Goal: Transaction & Acquisition: Purchase product/service

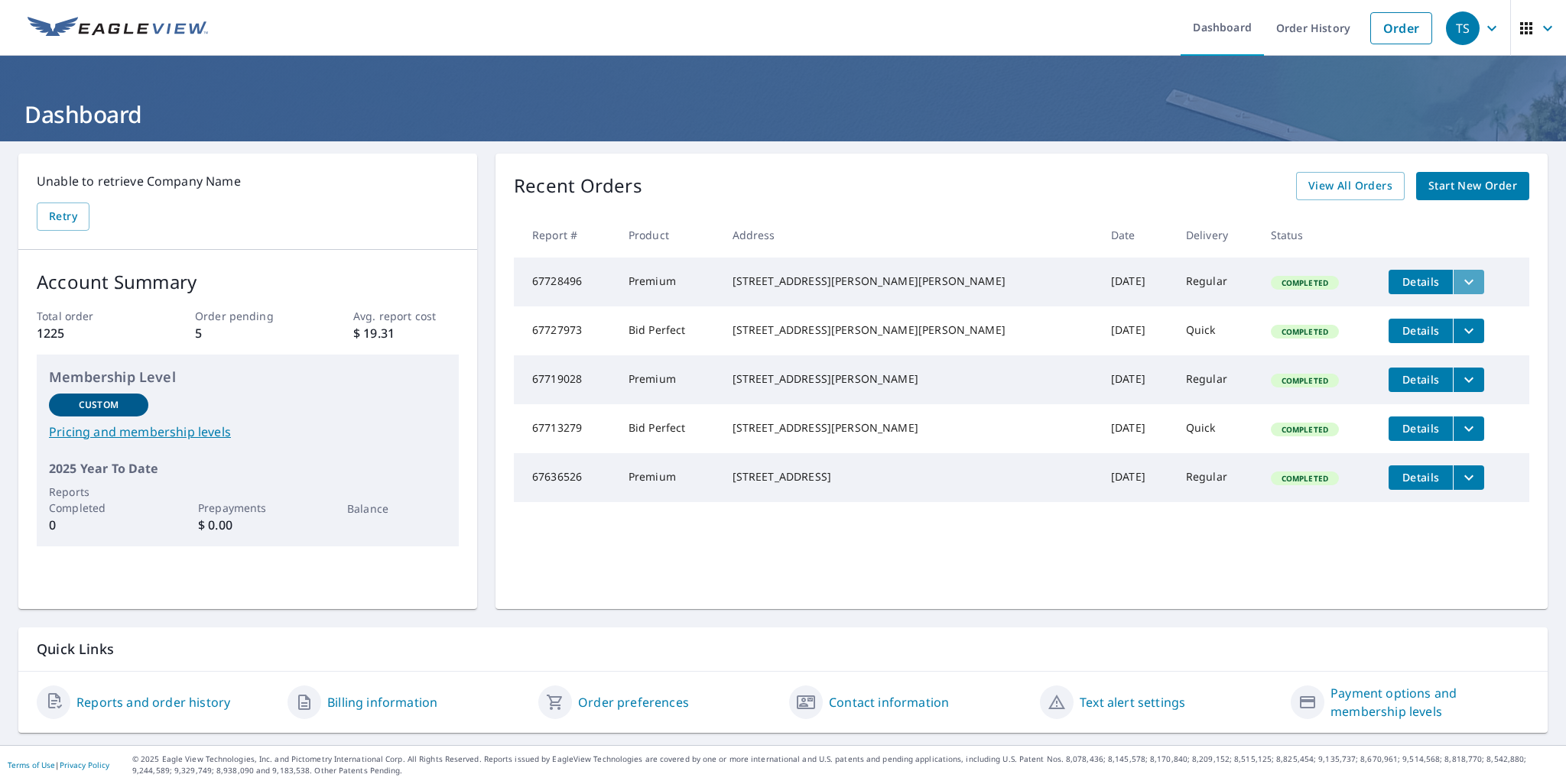
click at [1460, 279] on icon "filesDropdownBtn-67728496" at bounding box center [1469, 282] width 19 height 19
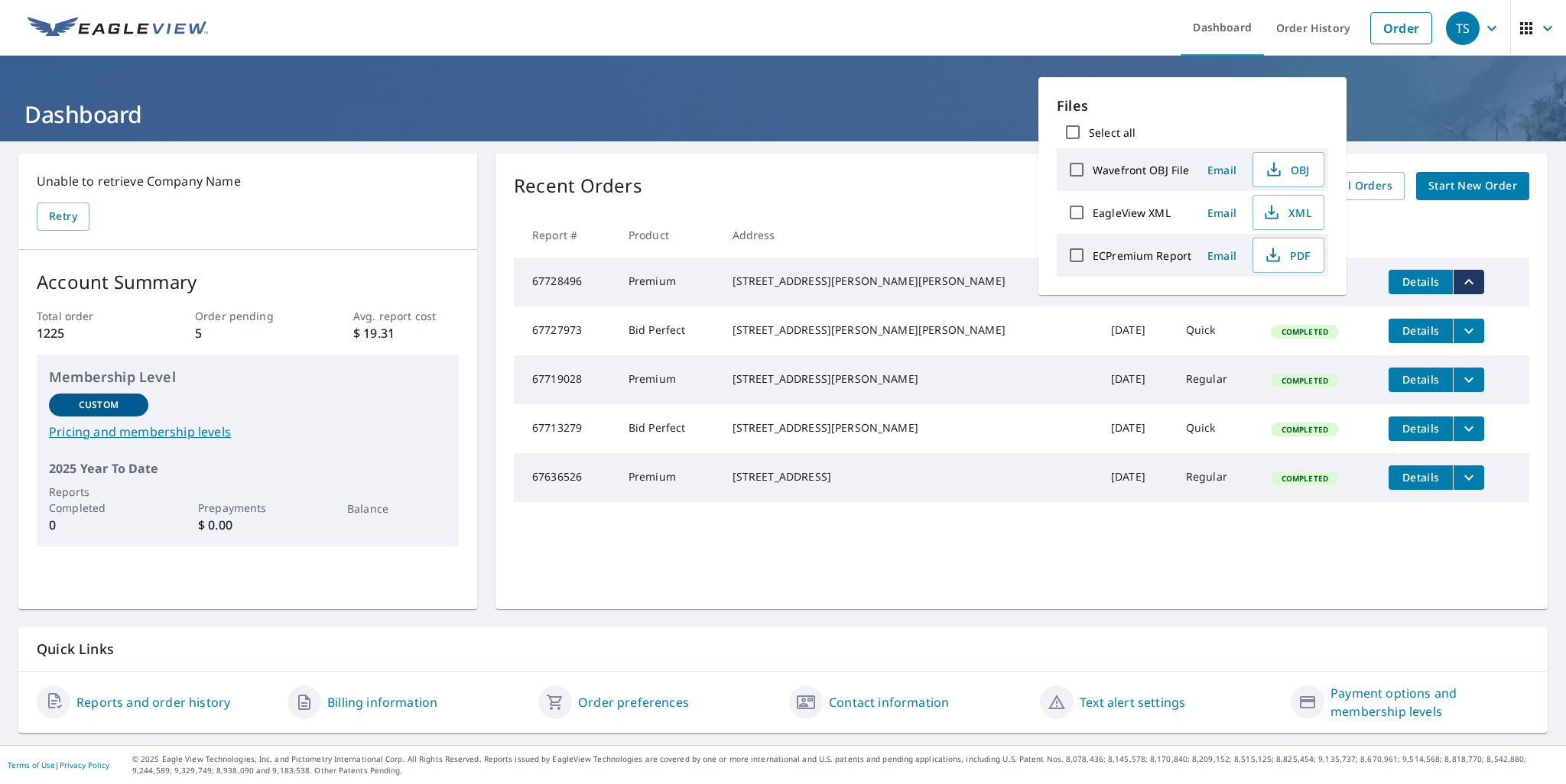
click at [1514, 297] on td "Details" at bounding box center [1452, 281] width 153 height 49
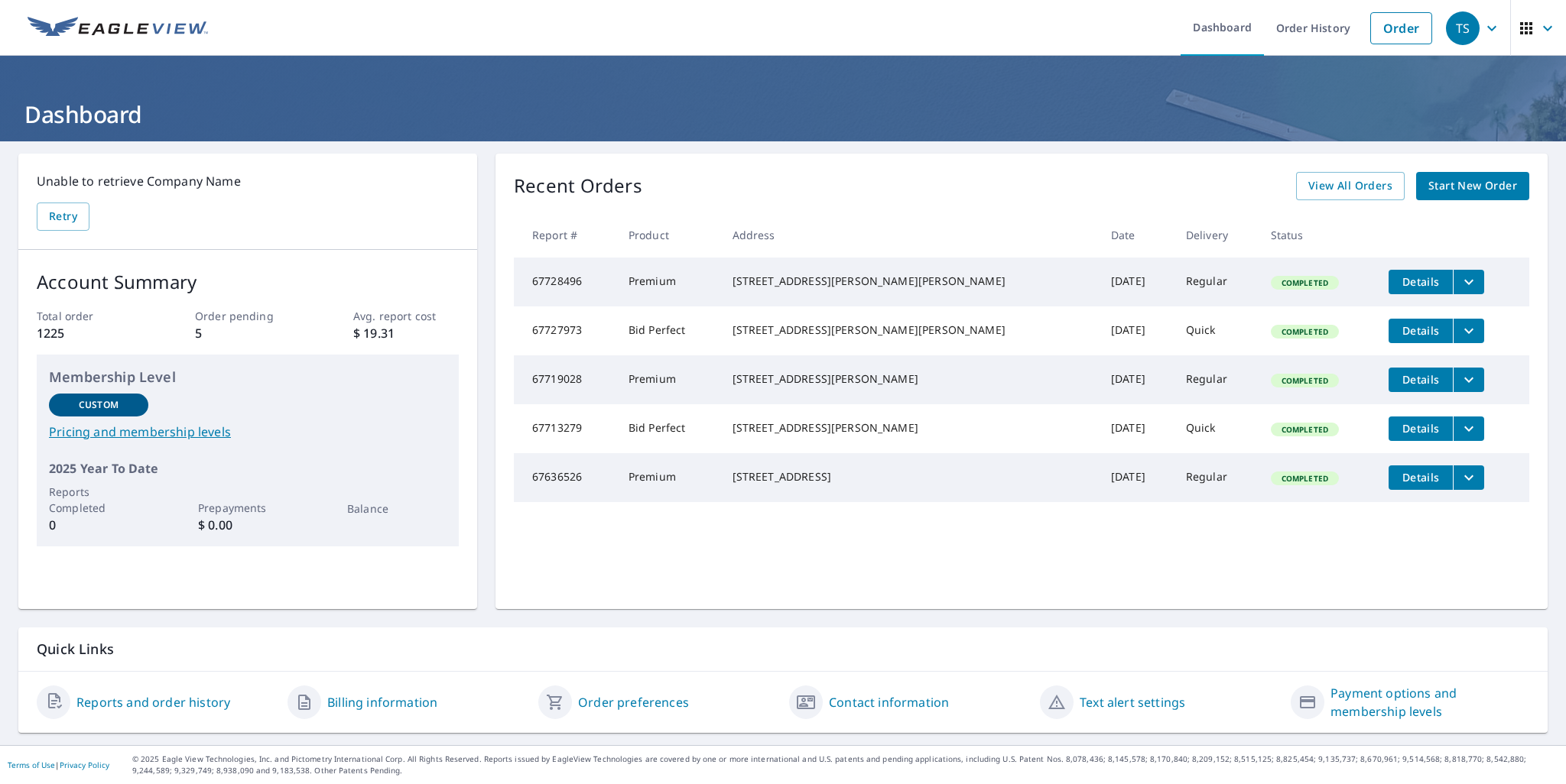
click at [1429, 181] on span "Start New Order" at bounding box center [1473, 186] width 88 height 19
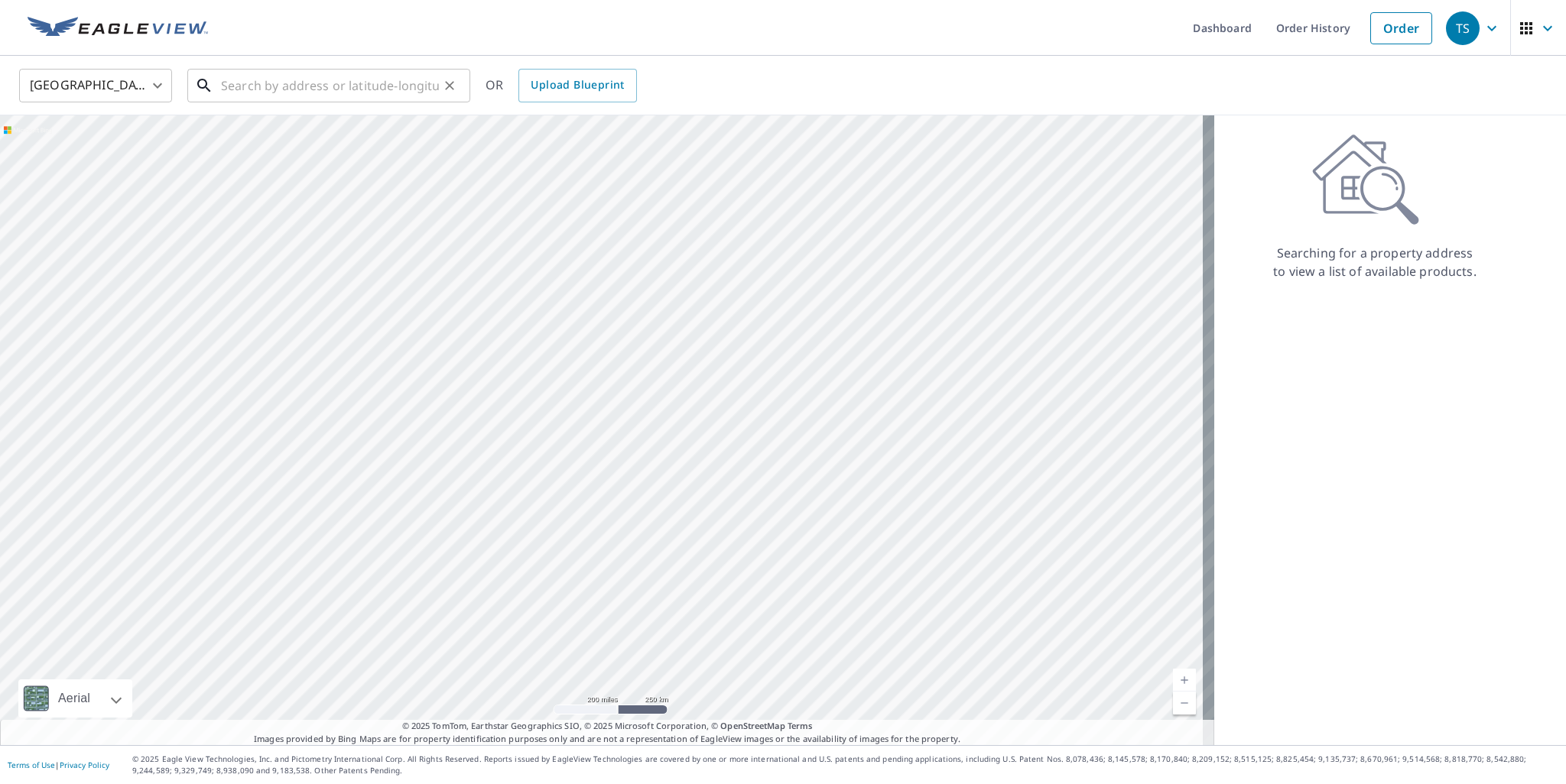
drag, startPoint x: 243, startPoint y: 92, endPoint x: 231, endPoint y: 92, distance: 12.0
click at [241, 92] on input "text" at bounding box center [330, 85] width 218 height 43
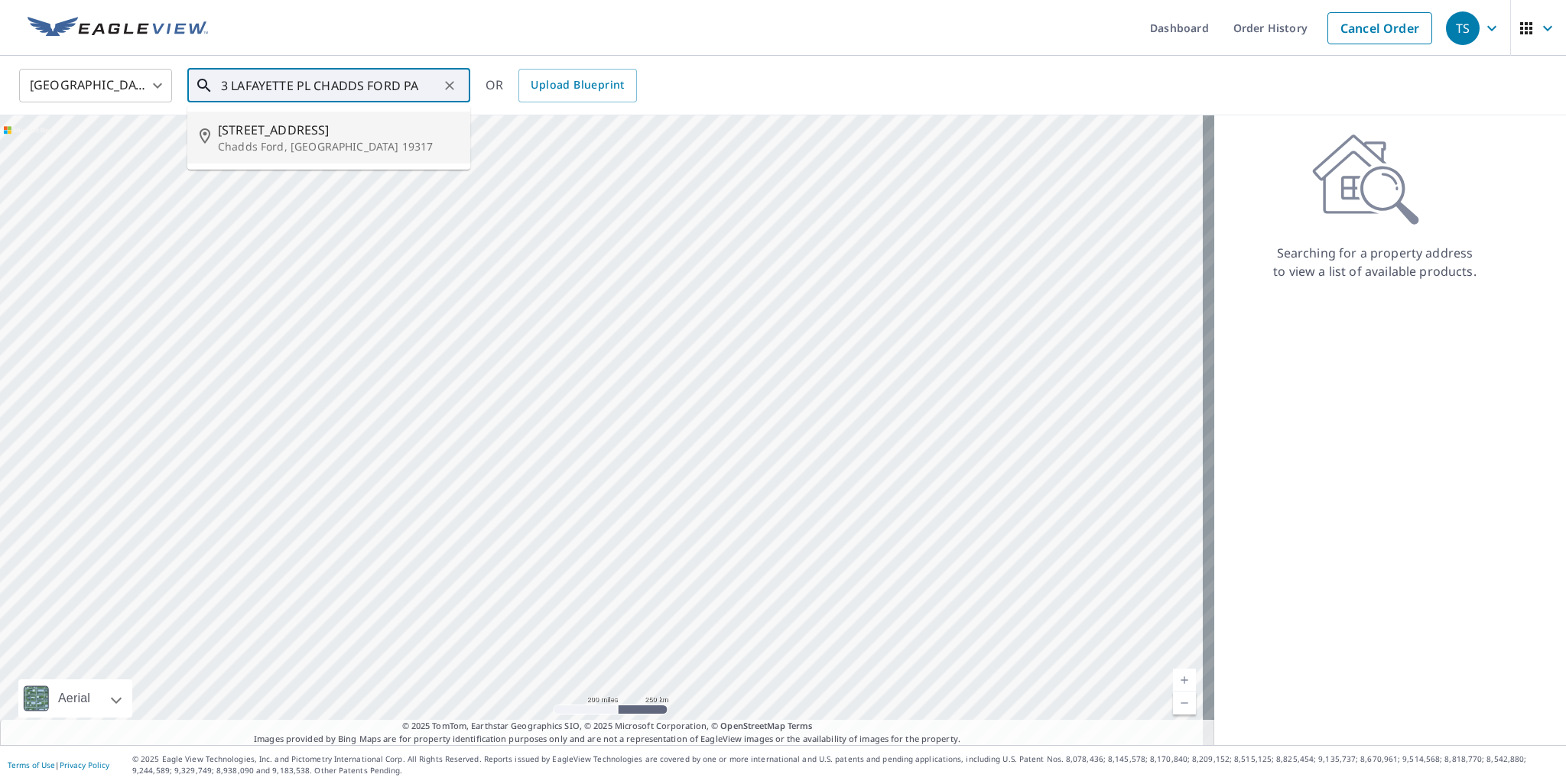
click at [272, 143] on p "Chadds Ford, [GEOGRAPHIC_DATA] 19317" at bounding box center [338, 147] width 240 height 16
type input "[STREET_ADDRESS]"
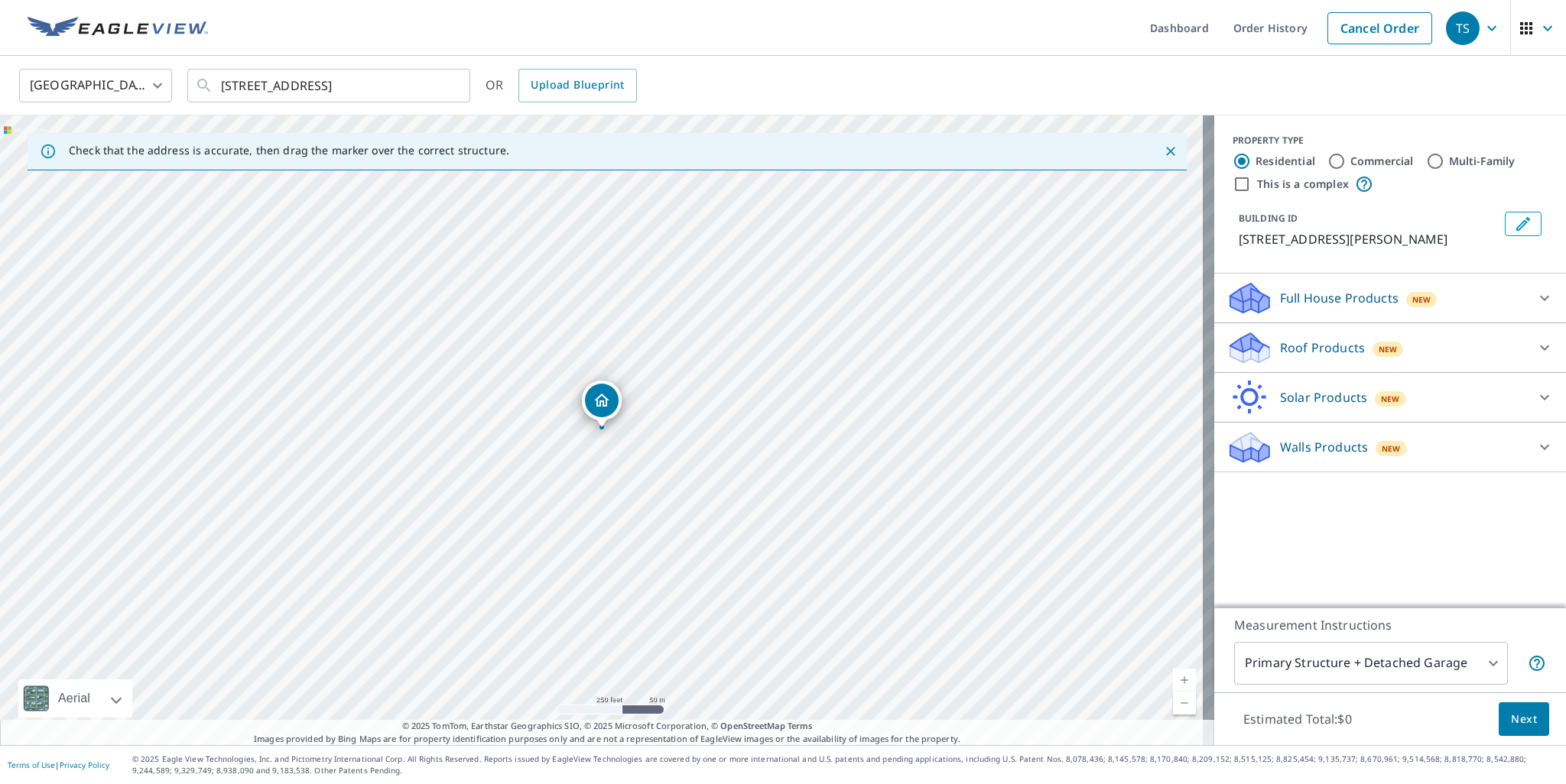
click at [1536, 342] on icon at bounding box center [1545, 348] width 19 height 19
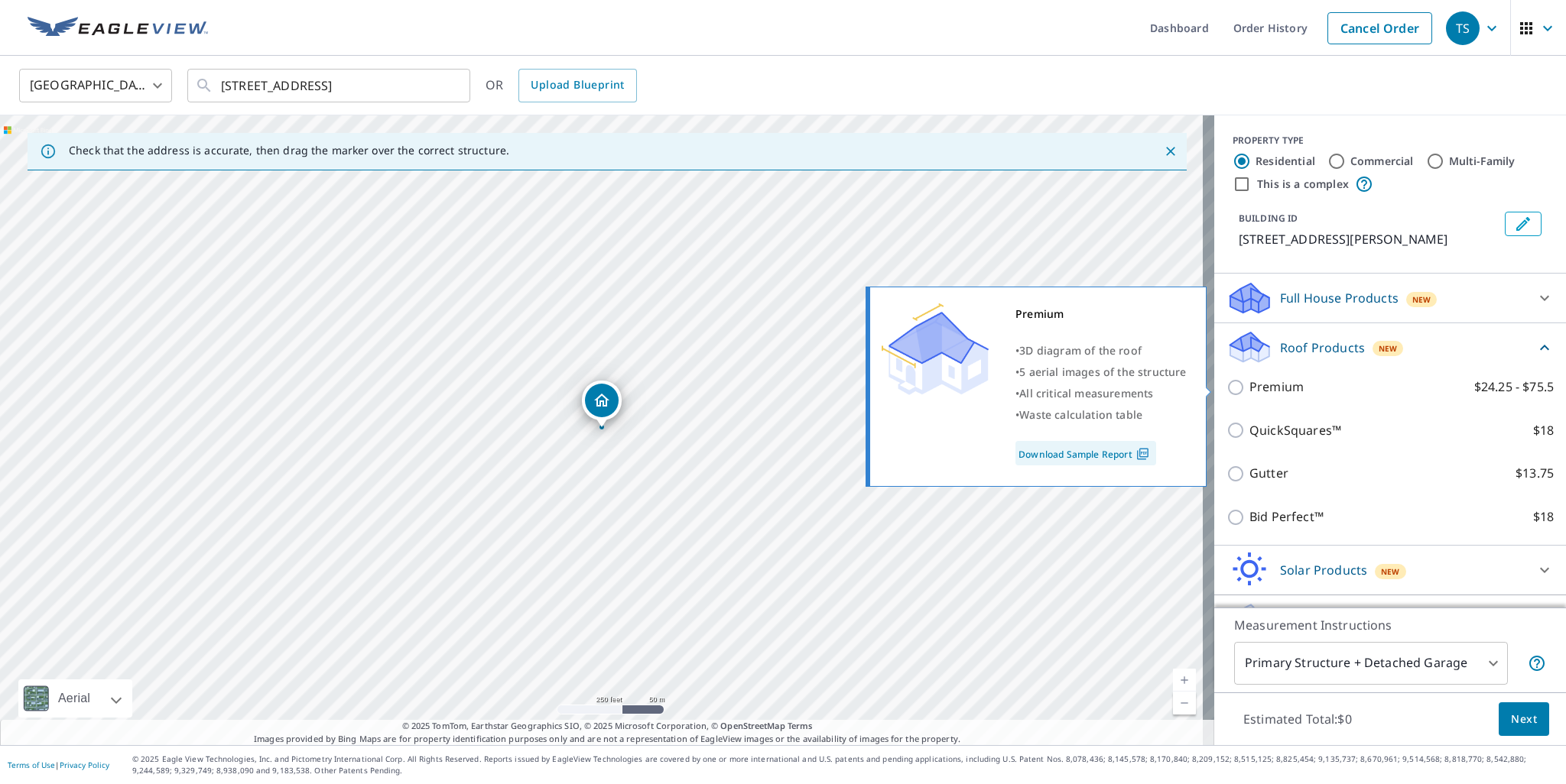
click at [1226, 385] on input "Premium $24.25 - $75.5" at bounding box center [1238, 388] width 23 height 19
checkbox input "true"
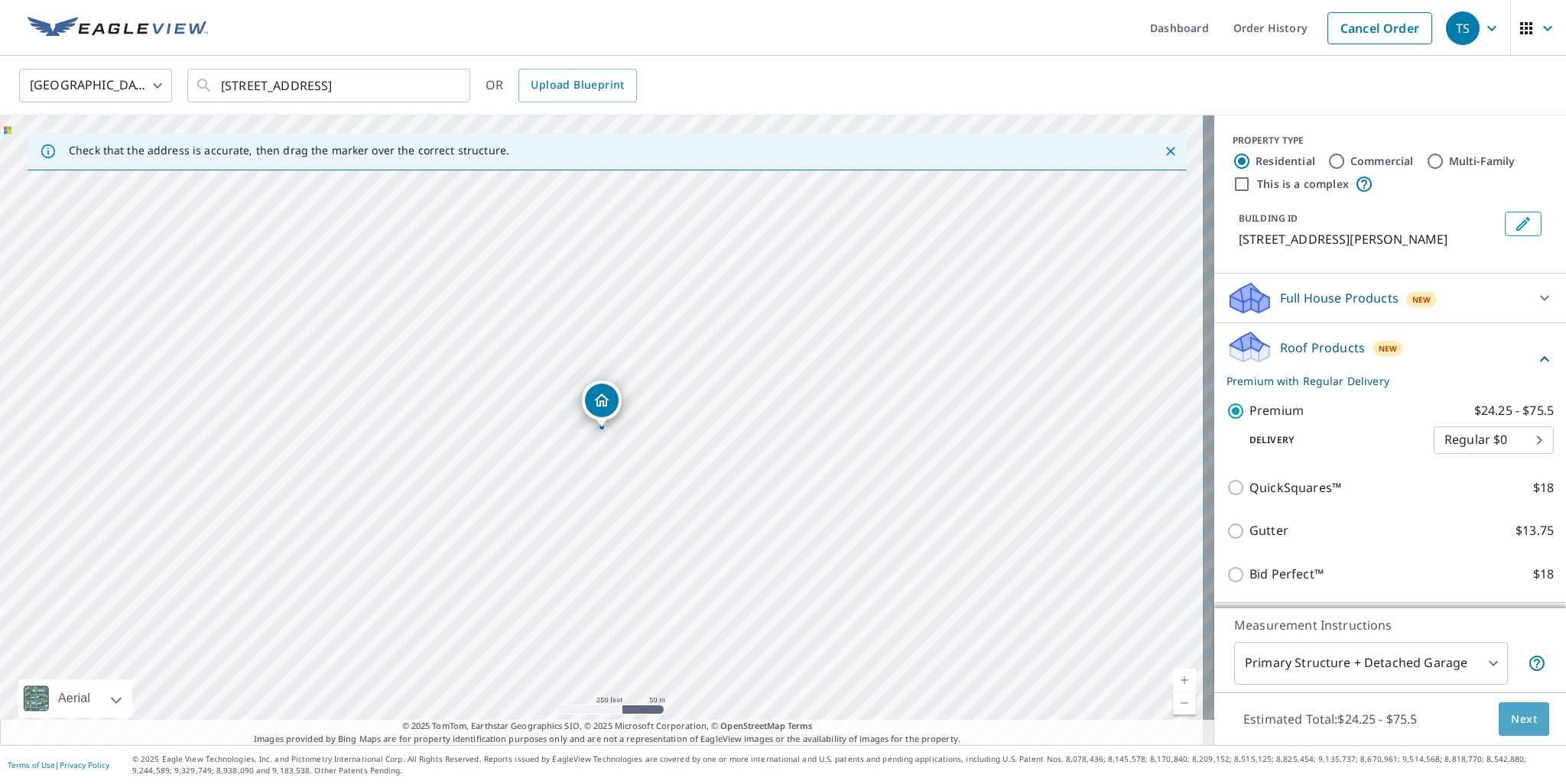
click at [1511, 723] on span "Next" at bounding box center [1524, 720] width 26 height 19
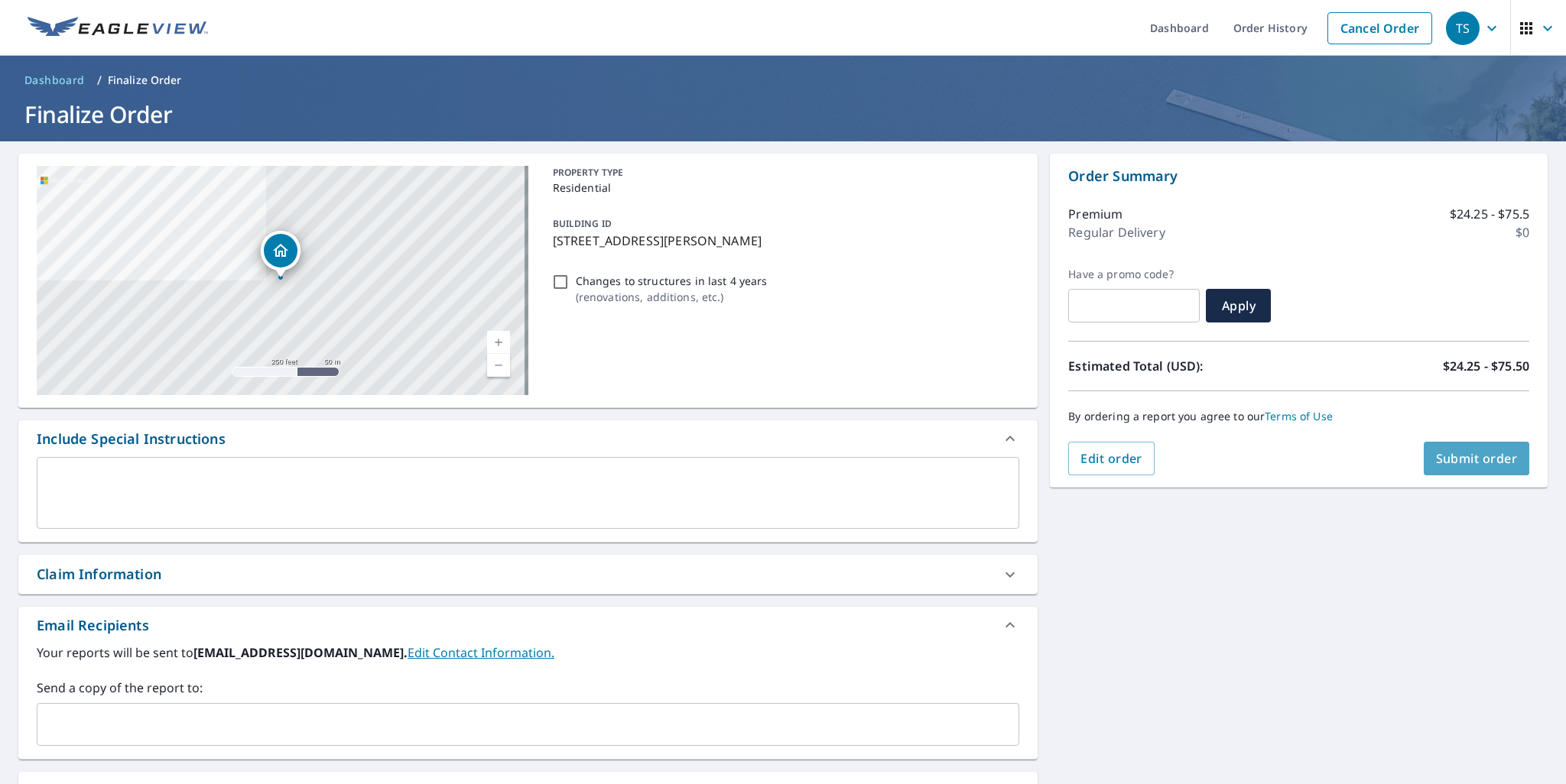
click at [1449, 455] on span "Submit order" at bounding box center [1476, 459] width 81 height 17
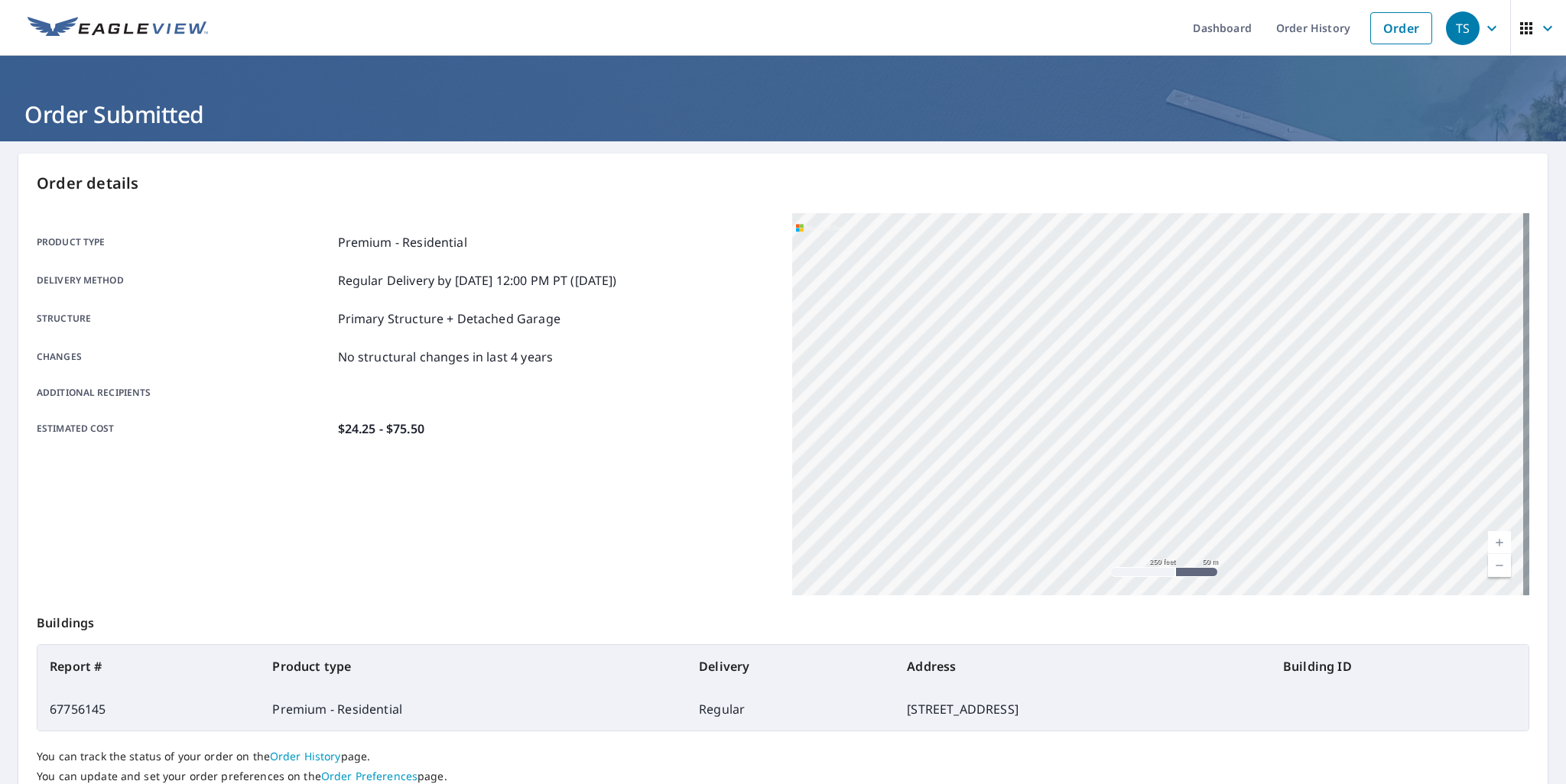
drag, startPoint x: 1224, startPoint y: 425, endPoint x: 786, endPoint y: 454, distance: 439.0
click at [792, 454] on div "[STREET_ADDRESS]" at bounding box center [1160, 404] width 737 height 382
drag, startPoint x: 1064, startPoint y: 342, endPoint x: 765, endPoint y: 503, distance: 339.6
click at [765, 503] on div "Product type Premium - Residential Delivery method Regular Delivery by [DATE] 1…" at bounding box center [783, 404] width 1492 height 382
